Goal: Information Seeking & Learning: Understand process/instructions

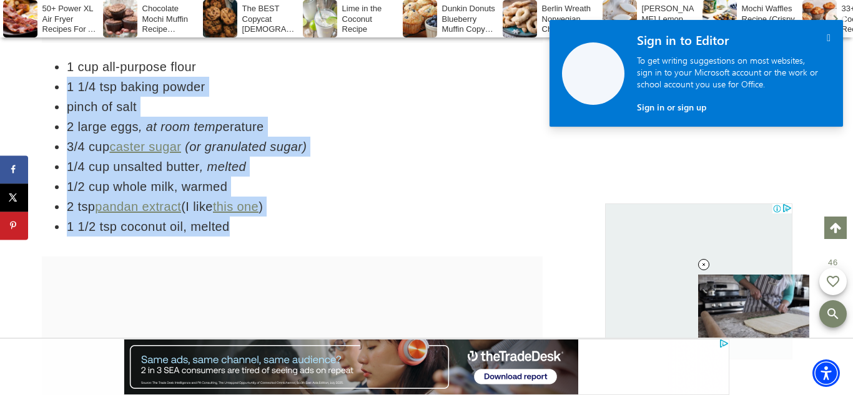
drag, startPoint x: 67, startPoint y: 81, endPoint x: 231, endPoint y: 227, distance: 219.7
click at [231, 227] on ul "1 cup all-purpose flour 1 1/4 tsp baking powder pinch of salt 2 large eggs , at…" at bounding box center [292, 147] width 501 height 180
copy ul "1 1/4 tsp baking powder pinch of salt 2 large eggs , at room temp erature 3/4 c…"
drag, startPoint x: 66, startPoint y: 61, endPoint x: 296, endPoint y: 223, distance: 280.9
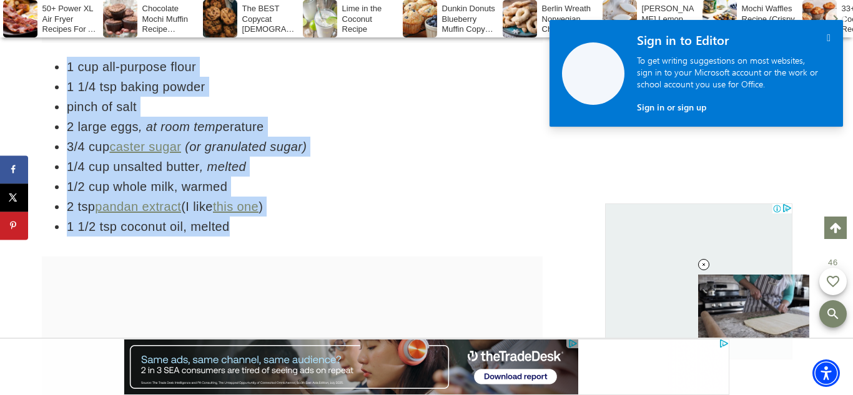
click at [296, 223] on ul "1 cup all-purpose flour 1 1/4 tsp baking powder pinch of salt 2 large eggs , at…" at bounding box center [292, 147] width 501 height 180
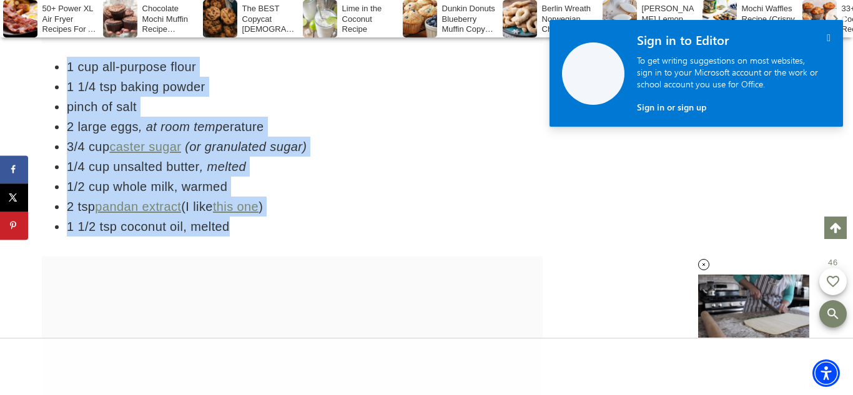
copy ul "1 cup all-purpose flour 1 1/4 tsp baking powder pinch of salt 2 large eggs , at…"
click at [227, 205] on link "this one" at bounding box center [236, 207] width 46 height 14
click at [376, 172] on li "1/4 cup unsalted butter , melted" at bounding box center [305, 167] width 476 height 20
drag, startPoint x: 67, startPoint y: 66, endPoint x: 238, endPoint y: 236, distance: 241.0
click at [238, 236] on ul "1 cup all-purpose flour 1 1/4 tsp baking powder pinch of salt 2 large eggs , at…" at bounding box center [292, 147] width 501 height 180
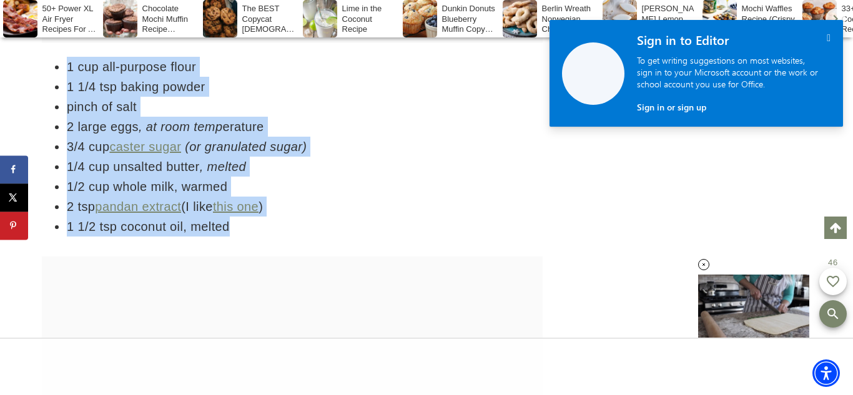
copy ul "1 cup all-purpose flour 1 1/4 tsp baking powder pinch of salt 2 large eggs , at…"
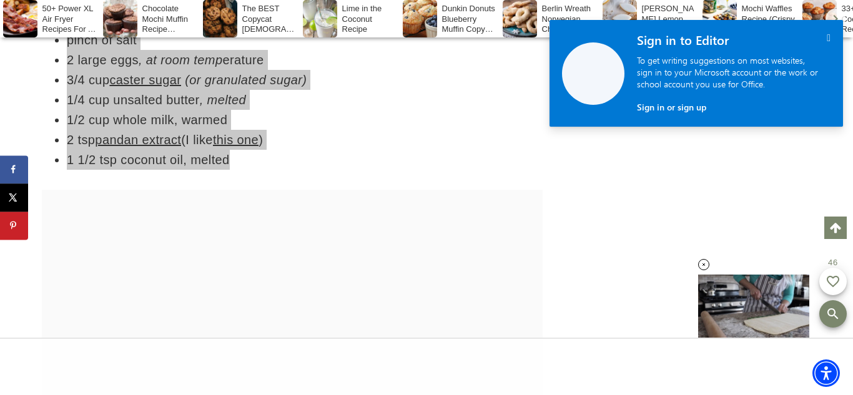
scroll to position [4425, 0]
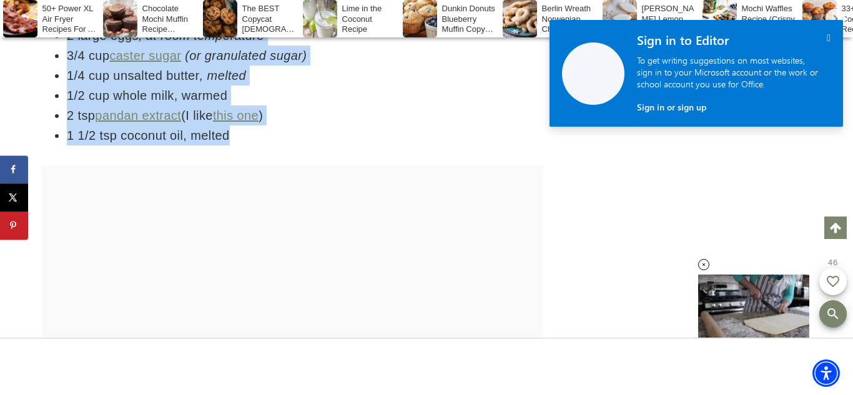
click at [333, 79] on li "1/4 cup unsalted butter , melted" at bounding box center [305, 76] width 476 height 20
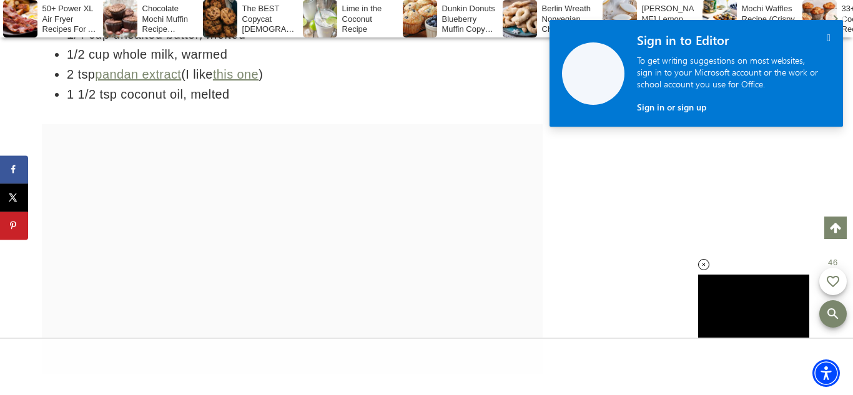
scroll to position [4467, 0]
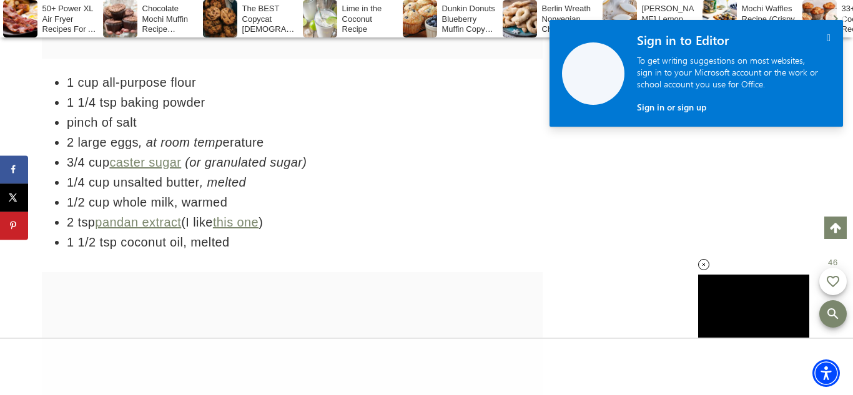
scroll to position [4318, 0]
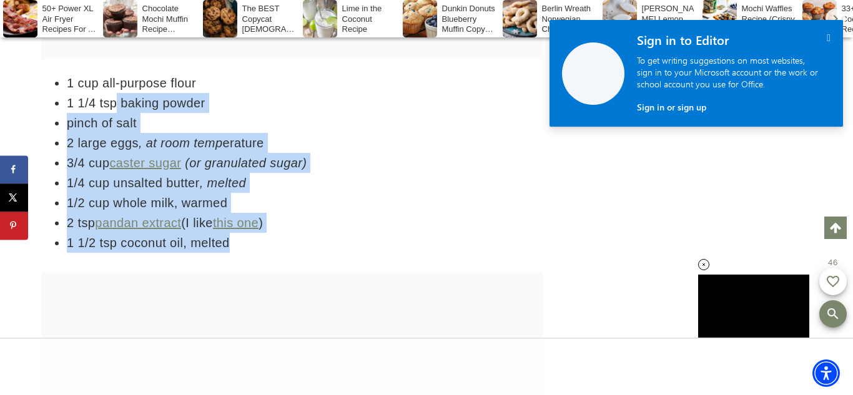
drag, startPoint x: 254, startPoint y: 241, endPoint x: 114, endPoint y: 93, distance: 203.6
click at [114, 93] on ul "1 cup all-purpose flour 1 1/4 tsp baking powder pinch of salt 2 large eggs , at…" at bounding box center [292, 163] width 501 height 180
click at [86, 77] on li "1 cup all-purpose flour" at bounding box center [305, 83] width 476 height 20
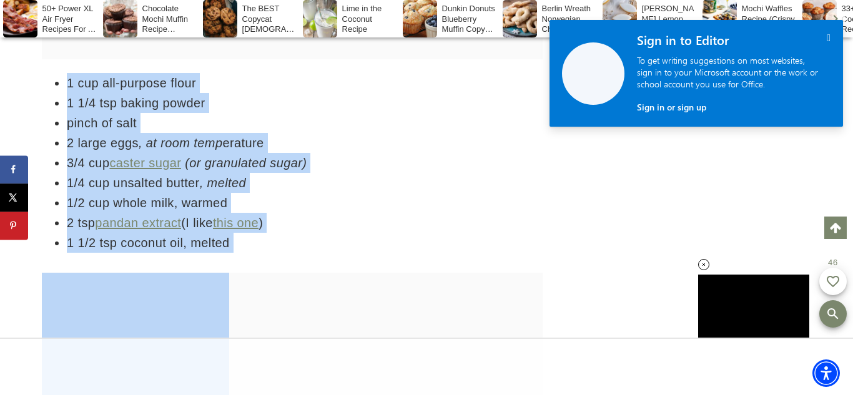
drag, startPoint x: 64, startPoint y: 79, endPoint x: 311, endPoint y: 280, distance: 318.2
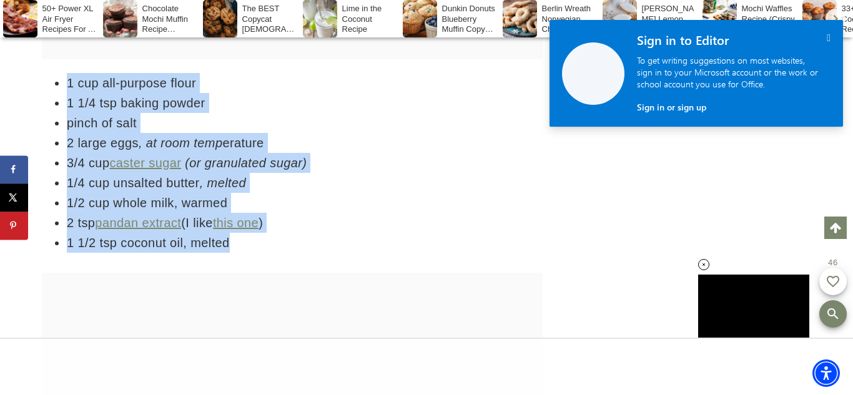
drag, startPoint x: 262, startPoint y: 243, endPoint x: 43, endPoint y: 90, distance: 267.2
click at [43, 90] on ul "1 cup all-purpose flour 1 1/4 tsp baking powder pinch of salt 2 large eggs , at…" at bounding box center [292, 163] width 501 height 180
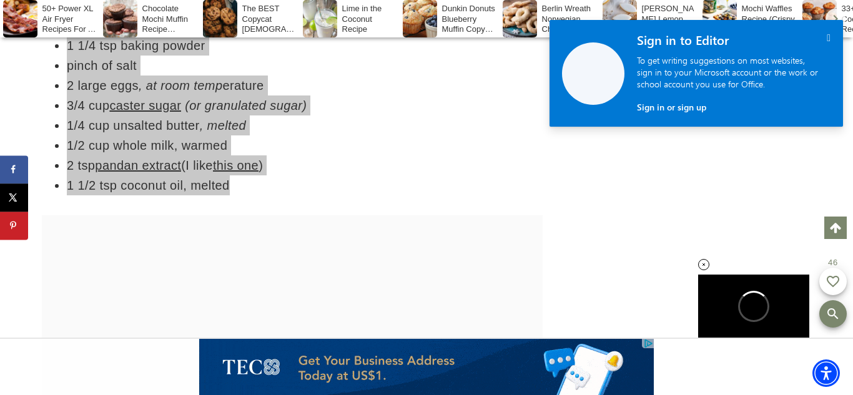
scroll to position [0, 0]
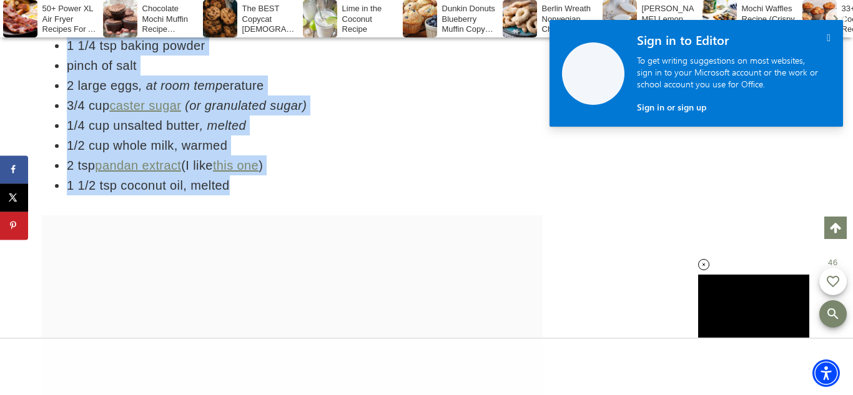
click at [330, 127] on li "1/4 cup unsalted butter , melted" at bounding box center [305, 125] width 476 height 20
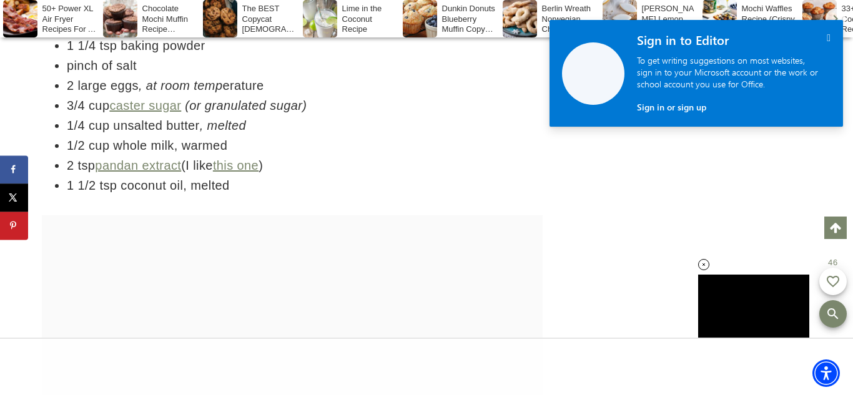
click at [330, 127] on li "1/4 cup unsalted butter , melted" at bounding box center [305, 125] width 476 height 20
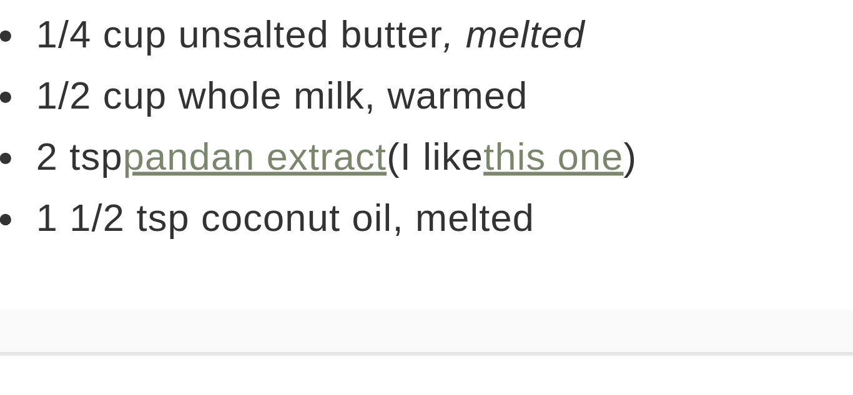
click at [87, 236] on li "1/4 cup unsalted butter , melted" at bounding box center [305, 234] width 476 height 20
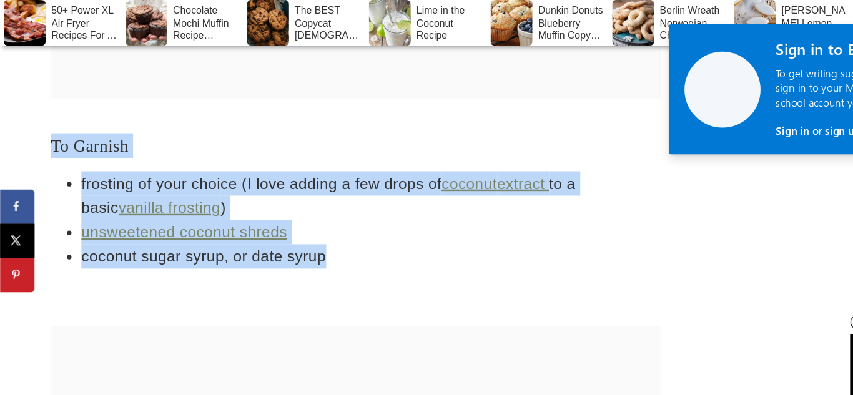
drag, startPoint x: 31, startPoint y: 104, endPoint x: 291, endPoint y: 228, distance: 287.6
copy div "To Garnish frosting of your choice (I love adding a few drops of coconut extrac…"
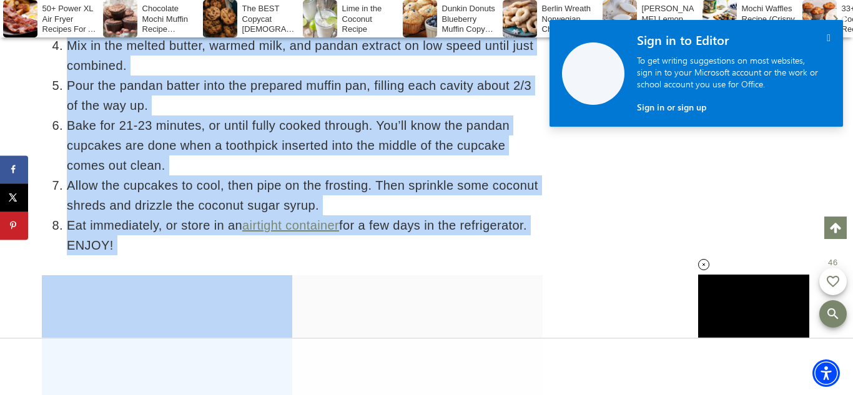
scroll to position [5440, 0]
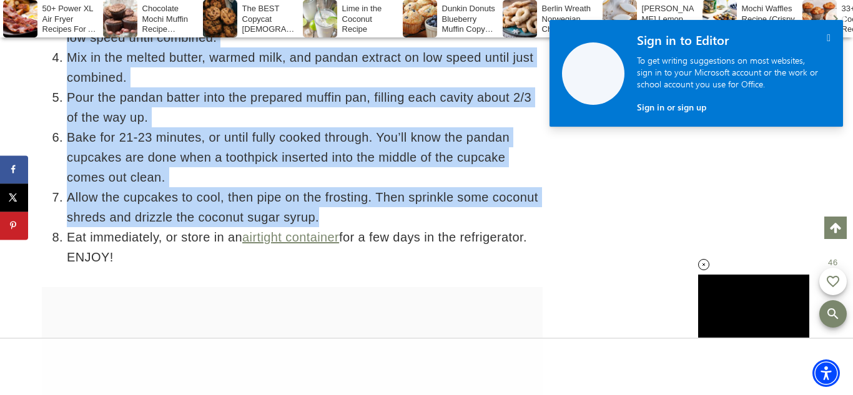
drag, startPoint x: 55, startPoint y: 101, endPoint x: 330, endPoint y: 220, distance: 299.7
click at [330, 220] on ol "Preheat oven to 350°F/180°C. Line a 12-cavity muffin pan with cupcake liners or…" at bounding box center [292, 98] width 501 height 340
